Goal: Task Accomplishment & Management: Use online tool/utility

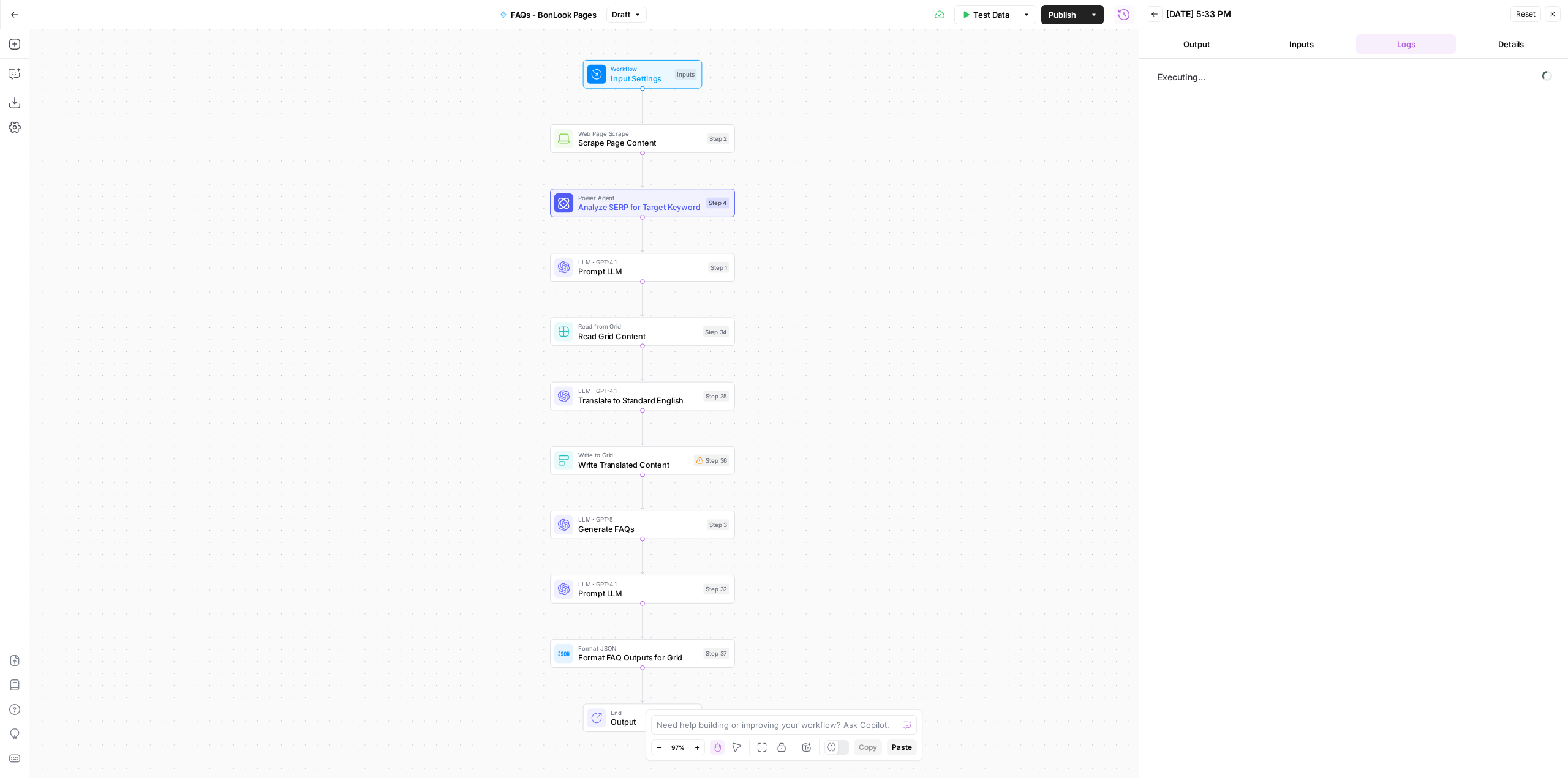
drag, startPoint x: 864, startPoint y: 345, endPoint x: 927, endPoint y: 342, distance: 63.1
click at [927, 342] on div "Workflow Input Settings Inputs Web Page Scrape Scrape Page Content Step 2 Power…" at bounding box center [584, 404] width 1109 height 748
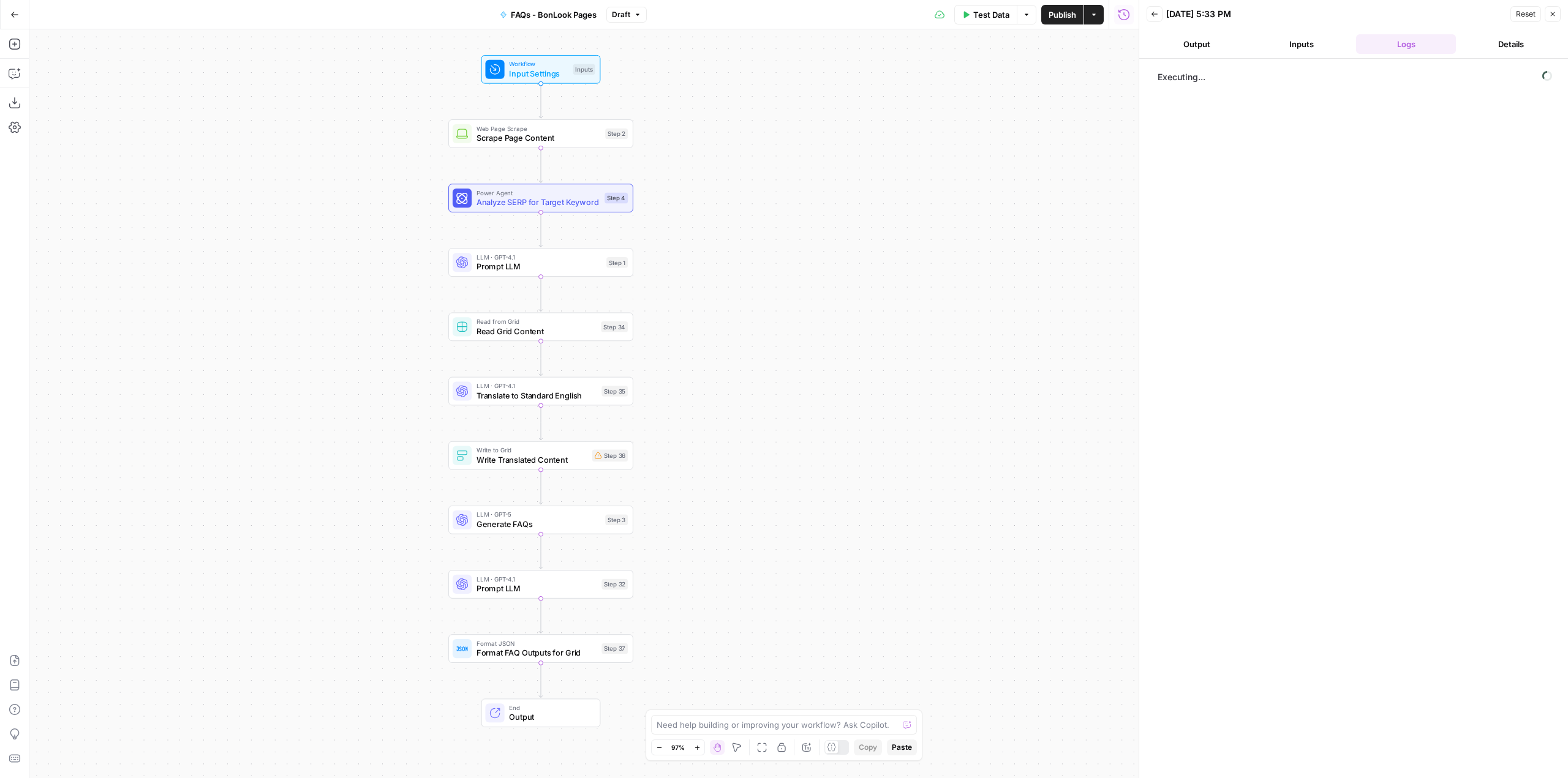
drag, startPoint x: 952, startPoint y: 316, endPoint x: 850, endPoint y: 311, distance: 102.1
click at [850, 311] on div "Workflow Input Settings Inputs Web Page Scrape Scrape Page Content Step 2 Power…" at bounding box center [584, 404] width 1109 height 748
click at [1284, 41] on button "Inputs" at bounding box center [1301, 44] width 100 height 19
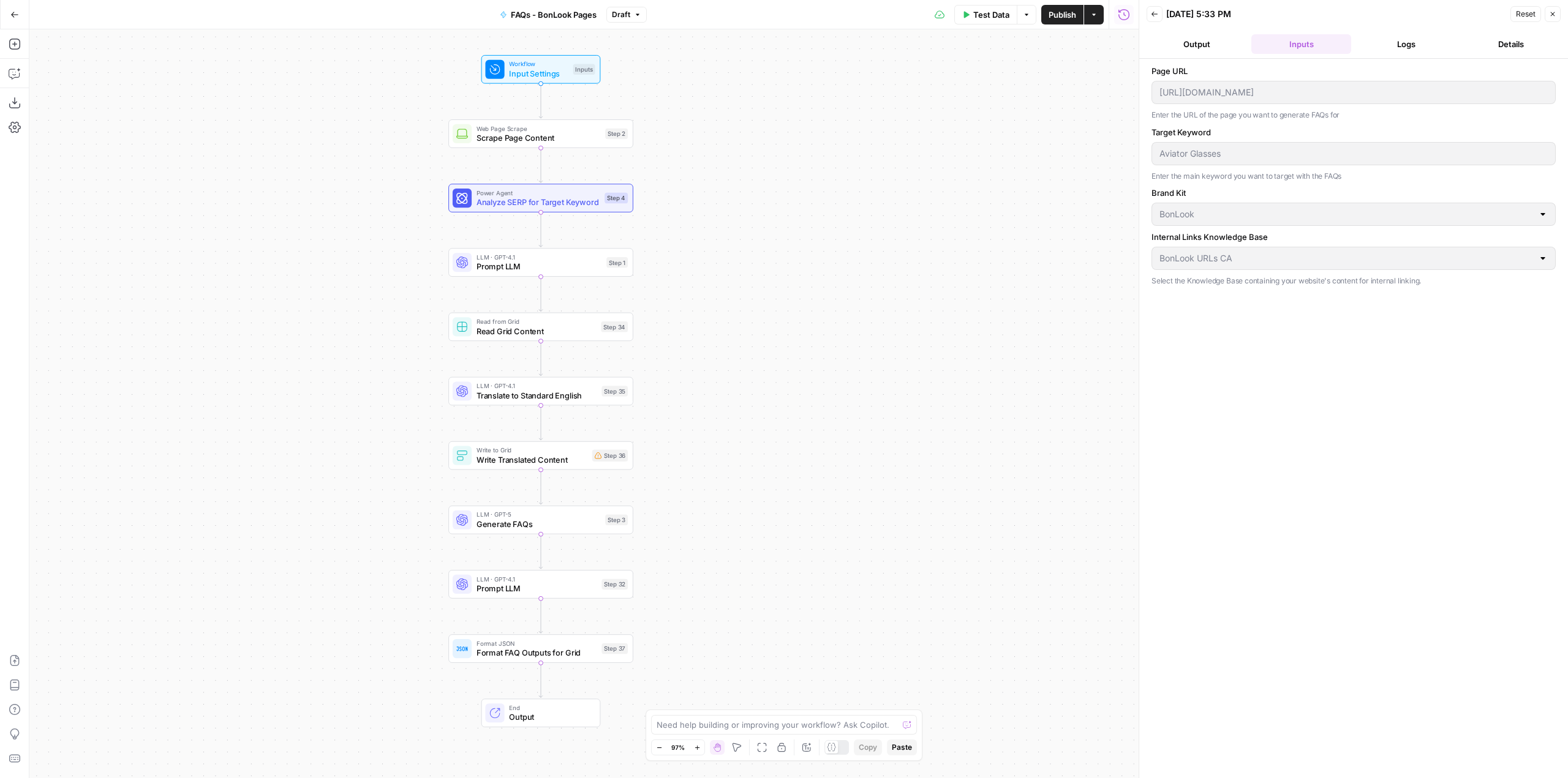
click at [1430, 31] on header "Back 09/30/25 at 5:33 PM Reset Close Output Inputs Logs Details" at bounding box center [1354, 29] width 429 height 58
click at [1410, 48] on button "Logs" at bounding box center [1406, 44] width 100 height 19
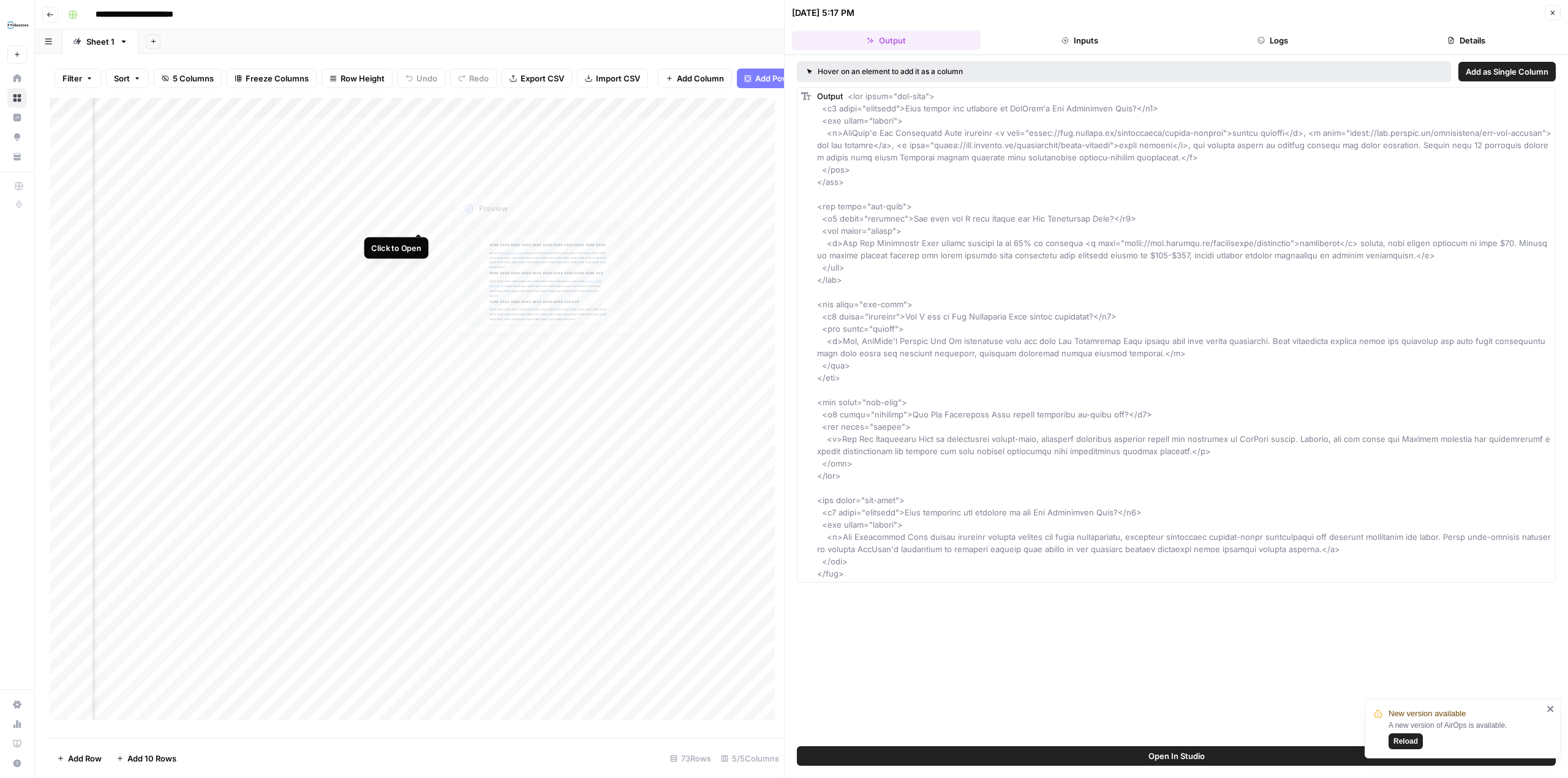
scroll to position [0, 292]
click at [402, 223] on div "Add Column" at bounding box center [417, 413] width 734 height 631
click at [434, 221] on div "Add Column" at bounding box center [417, 413] width 734 height 631
click at [434, 219] on div "Add Column" at bounding box center [417, 413] width 734 height 631
click at [419, 118] on div "Add Column" at bounding box center [417, 413] width 734 height 631
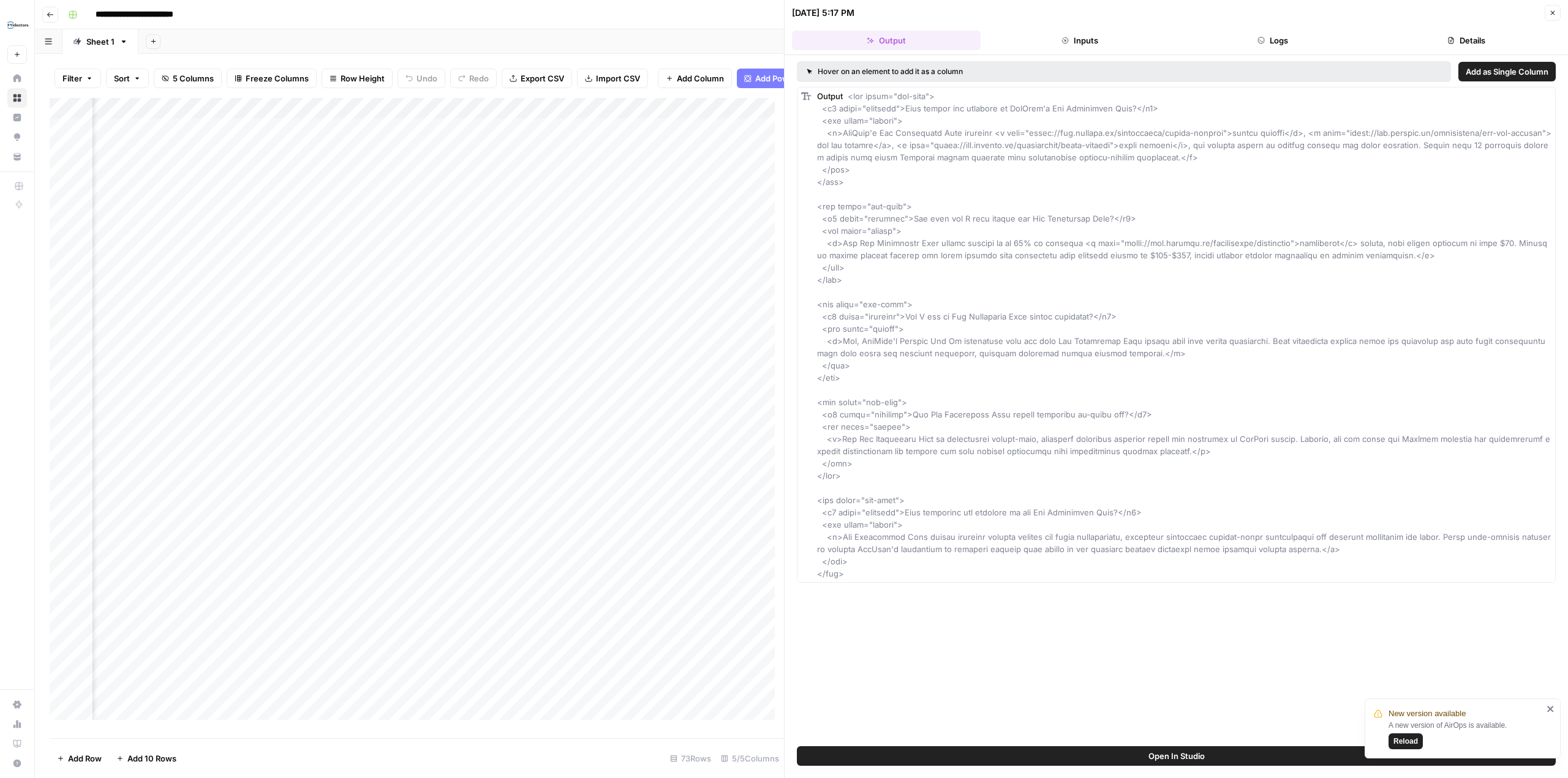
click at [418, 119] on div "Add Column" at bounding box center [417, 413] width 734 height 631
click at [628, 15] on div "**********" at bounding box center [810, 14] width 1493 height 19
click at [434, 218] on div "Add Column" at bounding box center [417, 413] width 734 height 631
click at [1550, 712] on icon "close" at bounding box center [1550, 708] width 9 height 10
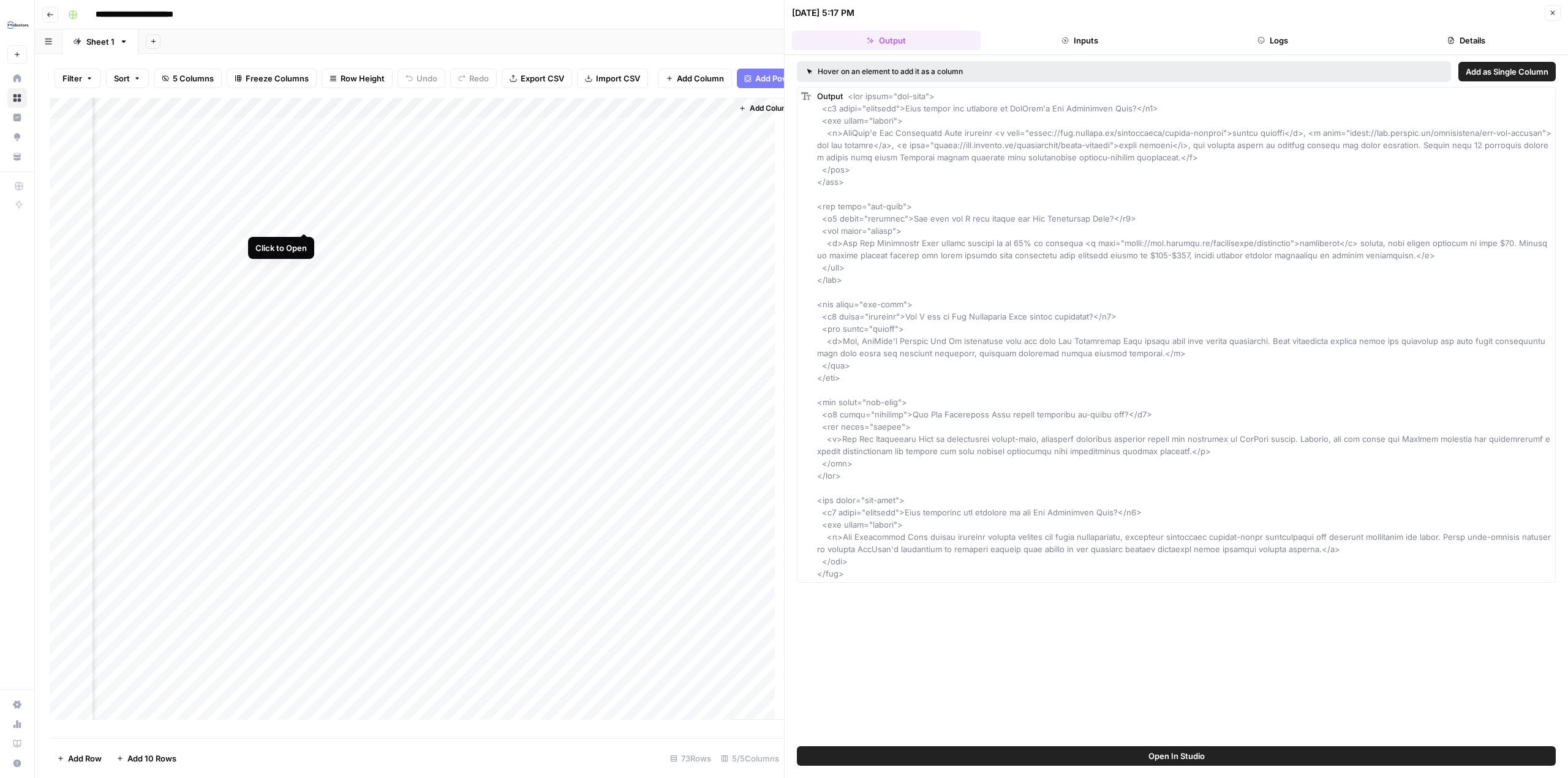
click at [302, 217] on div "Add Column" at bounding box center [417, 413] width 734 height 631
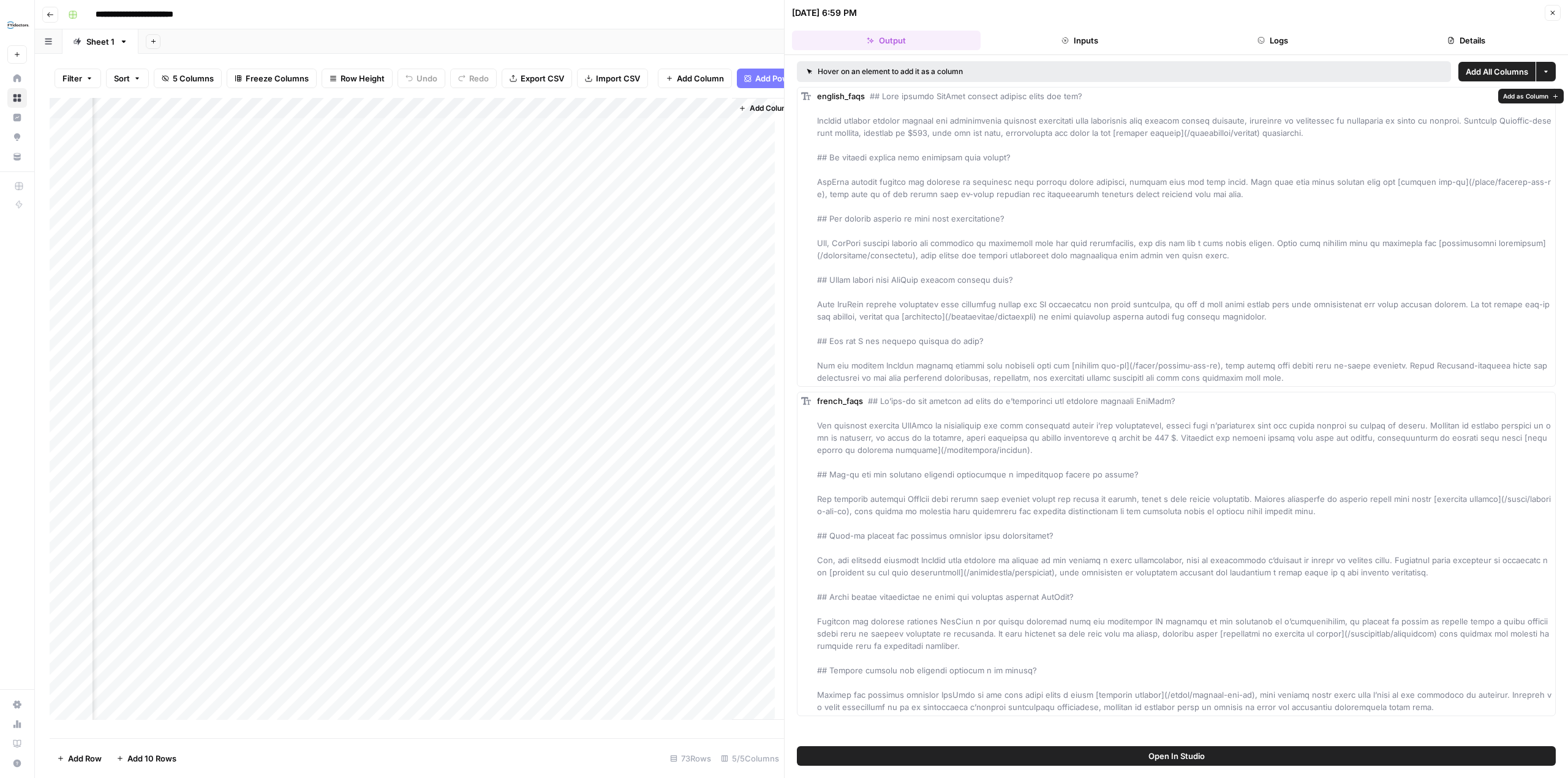
click at [1519, 97] on span "Add as Column" at bounding box center [1526, 96] width 46 height 10
click at [1508, 401] on span "Add as Column" at bounding box center [1526, 401] width 46 height 10
click at [718, 116] on div "Add Column" at bounding box center [417, 413] width 734 height 631
click at [620, 241] on span "Remove Column" at bounding box center [627, 237] width 107 height 12
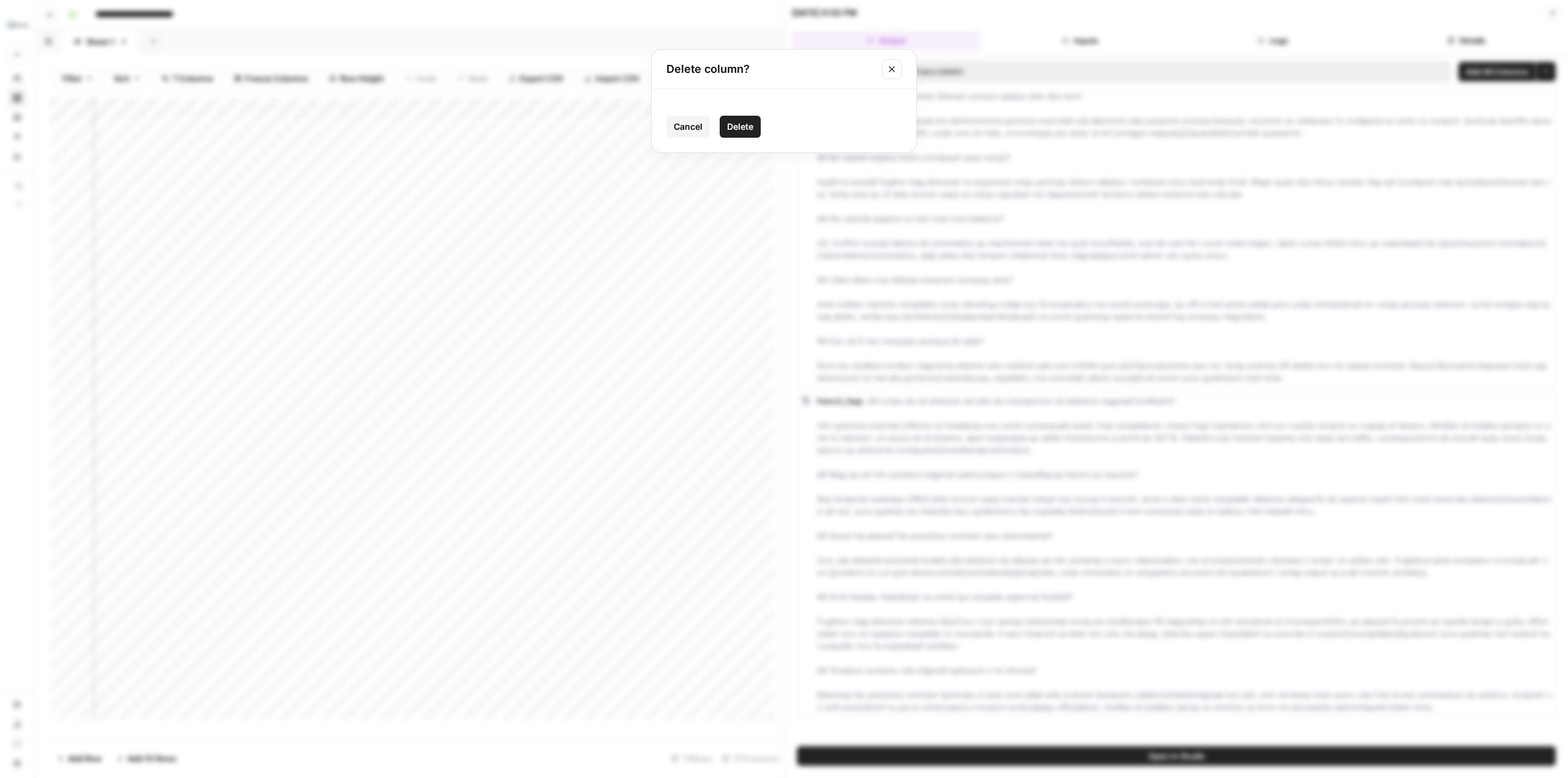
click at [749, 132] on span "Delete" at bounding box center [740, 126] width 26 height 12
click at [694, 119] on div "Add Column" at bounding box center [417, 413] width 734 height 631
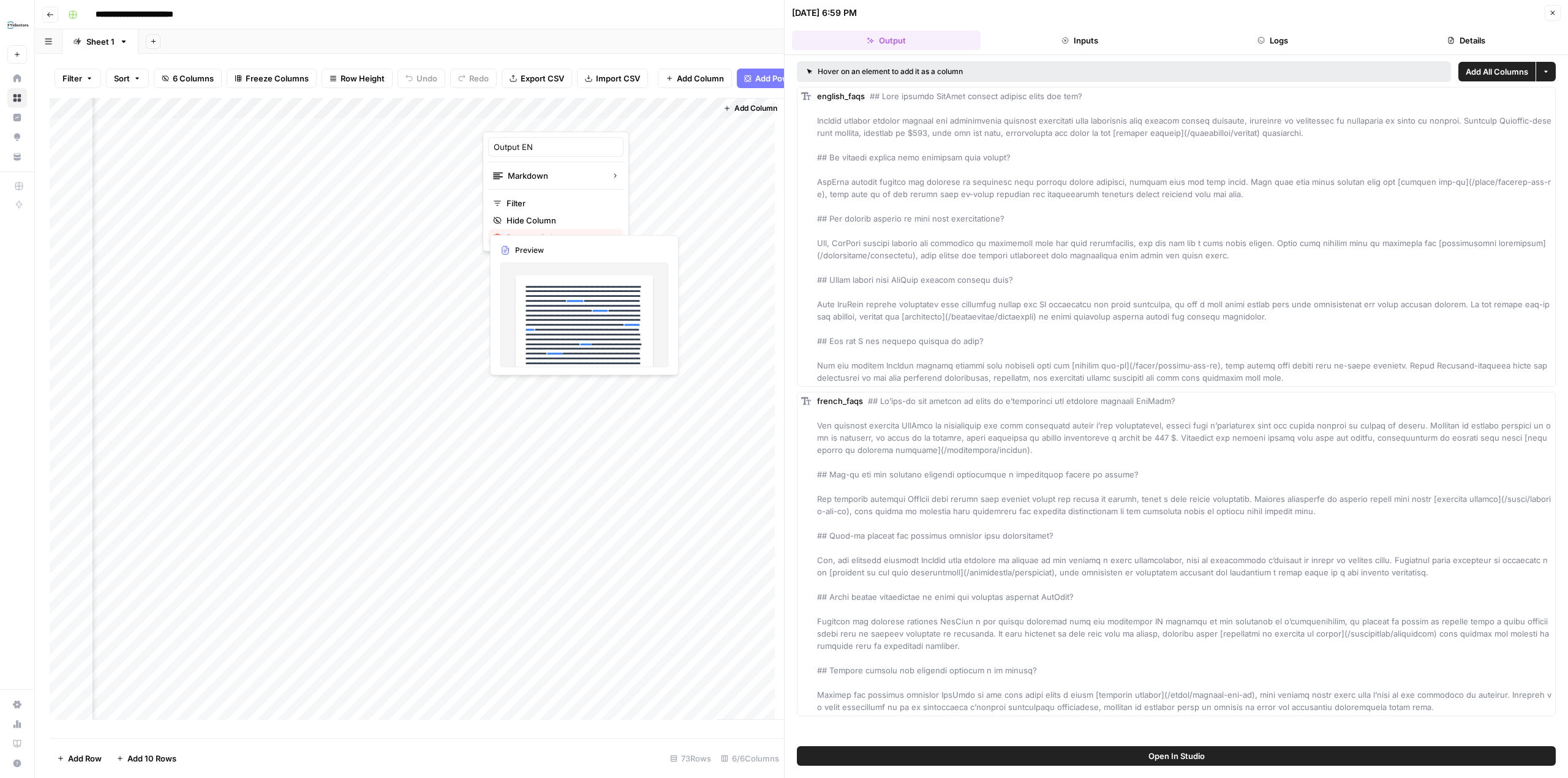
click at [574, 235] on span "Remove Column" at bounding box center [560, 237] width 107 height 12
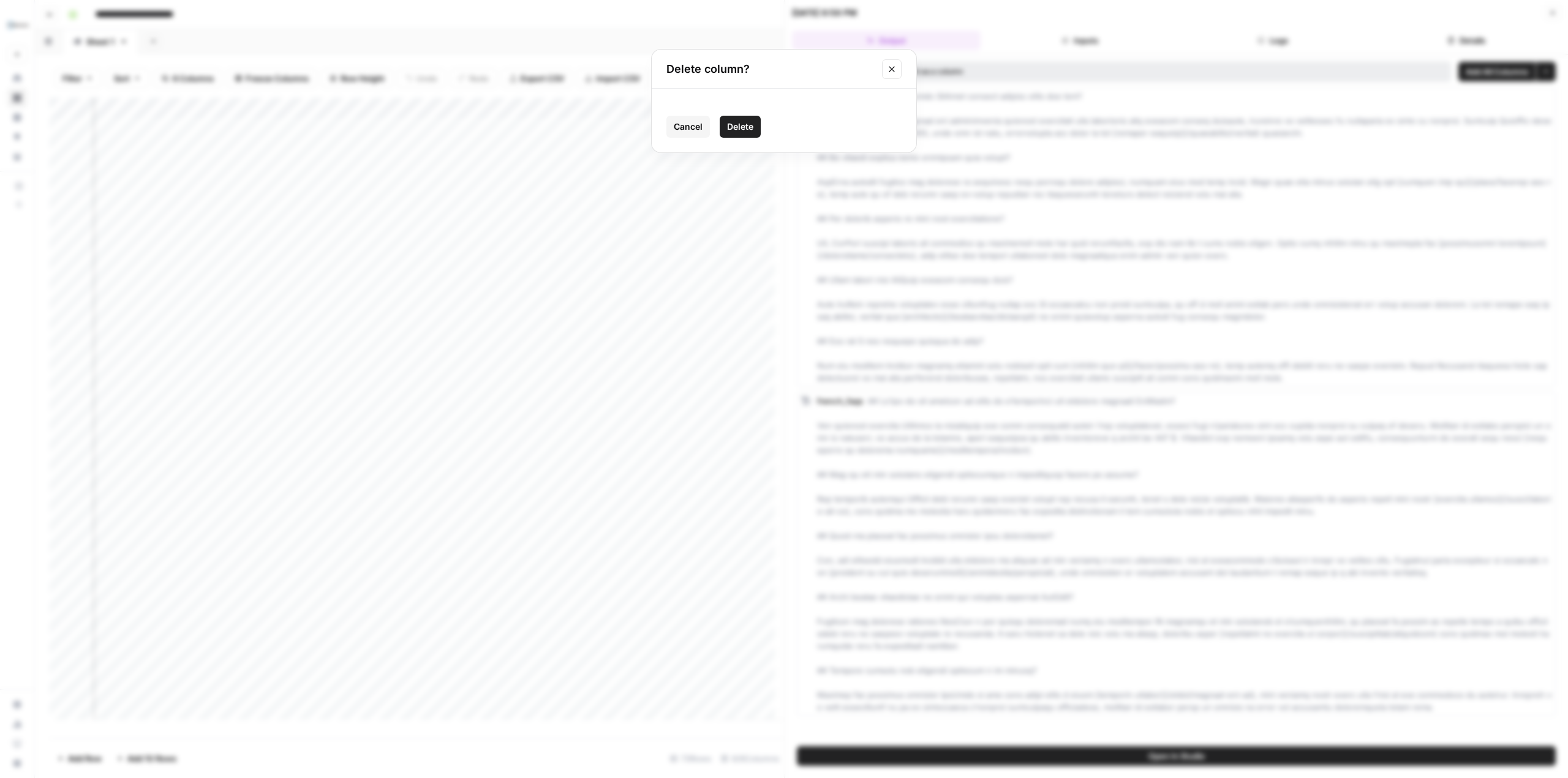
click at [743, 126] on span "Delete" at bounding box center [740, 126] width 26 height 12
drag, startPoint x: 647, startPoint y: 113, endPoint x: 502, endPoint y: 102, distance: 145.4
click at [502, 102] on div "Filter Sort 5 Columns Freeze Columns Row Height Undo Redo Export CSV Import CSV…" at bounding box center [410, 416] width 749 height 724
click at [1106, 12] on div "09/30/25 at 6:59 PM" at bounding box center [1166, 12] width 749 height 12
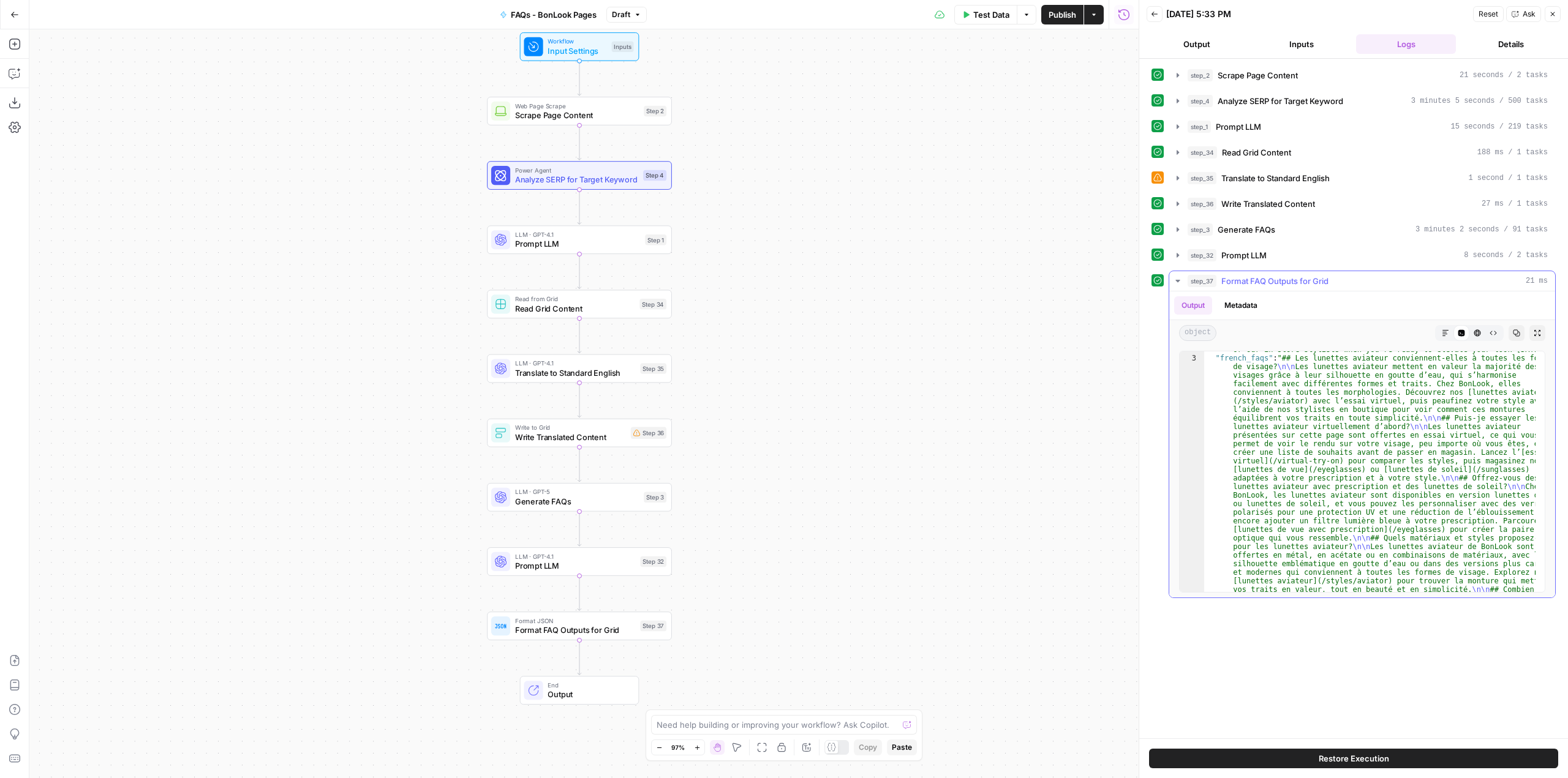
scroll to position [184, 0]
click at [1066, 18] on span "Publish" at bounding box center [1062, 14] width 27 height 12
